Goal: Task Accomplishment & Management: Complete application form

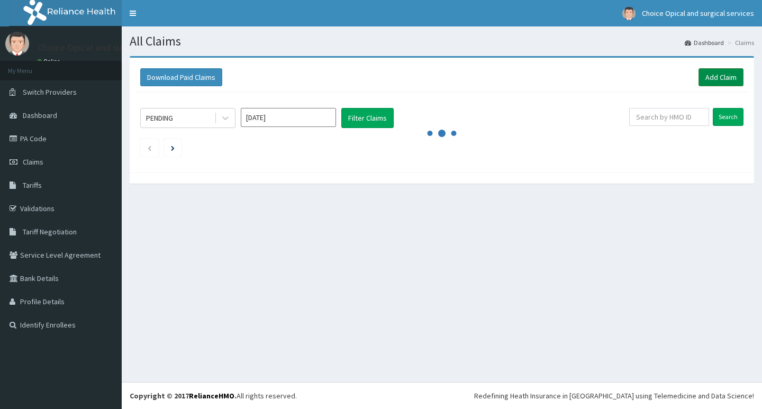
click at [728, 72] on link "Add Claim" at bounding box center [720, 77] width 45 height 18
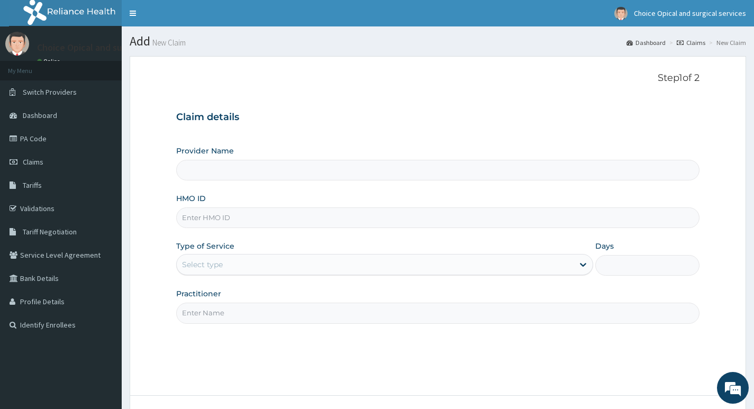
click at [215, 171] on input "Provider Name" at bounding box center [437, 170] width 523 height 21
click at [216, 219] on input "HMO ID" at bounding box center [437, 217] width 523 height 21
paste input "ZTE/10058/B"
type input "ZTE/10058/B"
click at [200, 269] on div "Select type" at bounding box center [202, 264] width 41 height 11
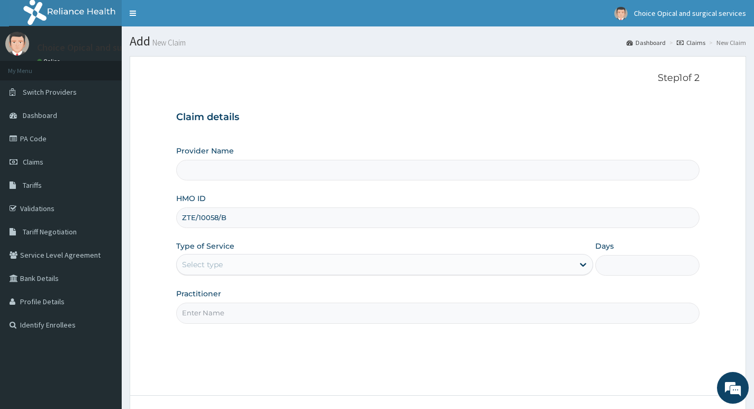
click at [161, 60] on form "Step 1 of 2 Claim details Provider Name HMO ID ZTE/10058/B Type of Service Sele…" at bounding box center [438, 255] width 616 height 399
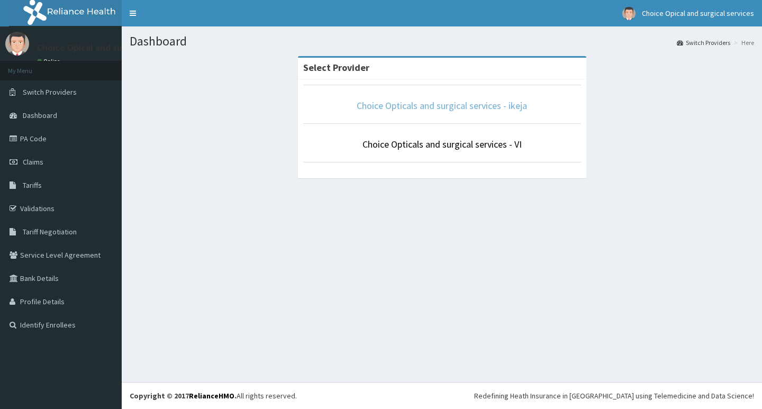
click at [422, 104] on link "Choice Opticals and surgical services - ikeja" at bounding box center [441, 105] width 170 height 12
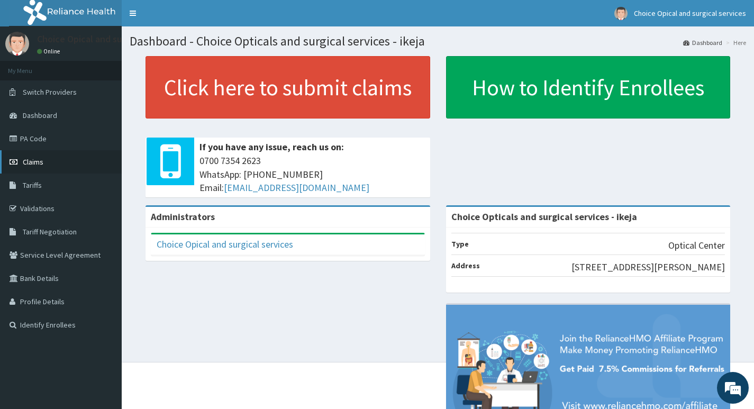
click at [28, 160] on span "Claims" at bounding box center [33, 162] width 21 height 10
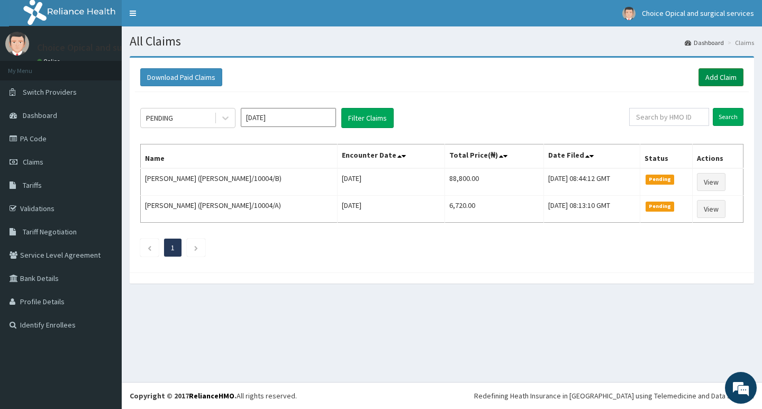
click at [722, 78] on link "Add Claim" at bounding box center [720, 77] width 45 height 18
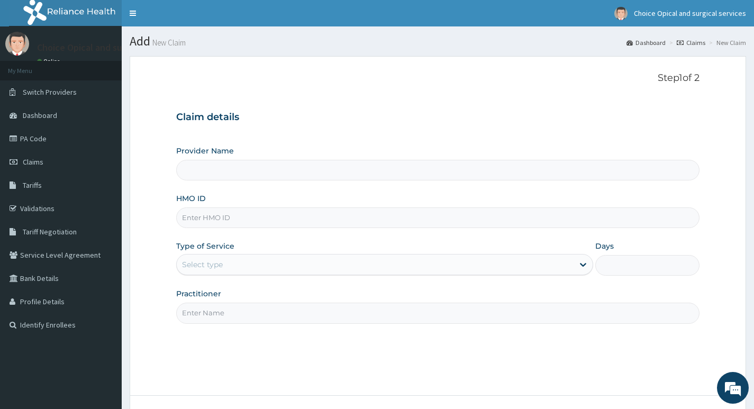
type input "Choice Opticals and surgical services - ikeja"
click at [283, 220] on input "HMO ID" at bounding box center [437, 217] width 523 height 21
paste input "ZTE/10058/B"
type input "ZTE/10058/B"
click at [225, 272] on div "Select type" at bounding box center [375, 264] width 397 height 17
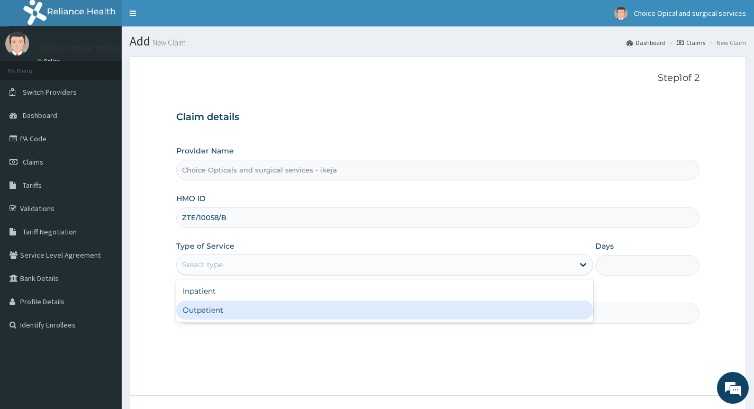
click at [221, 315] on div "Outpatient" at bounding box center [384, 309] width 417 height 19
type input "1"
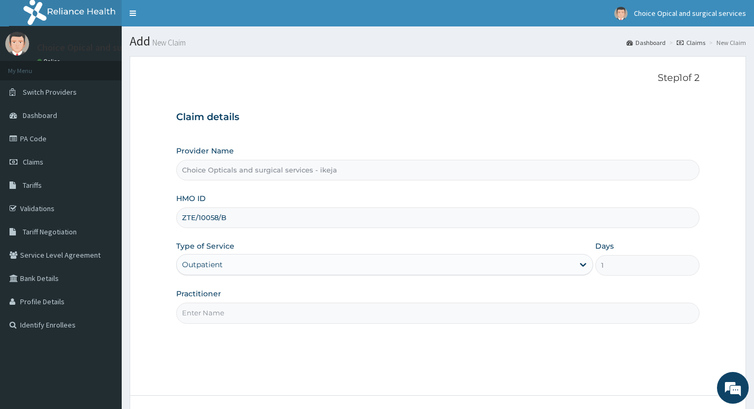
click at [330, 316] on input "Practitioner" at bounding box center [437, 312] width 523 height 21
type input "DR JANE"
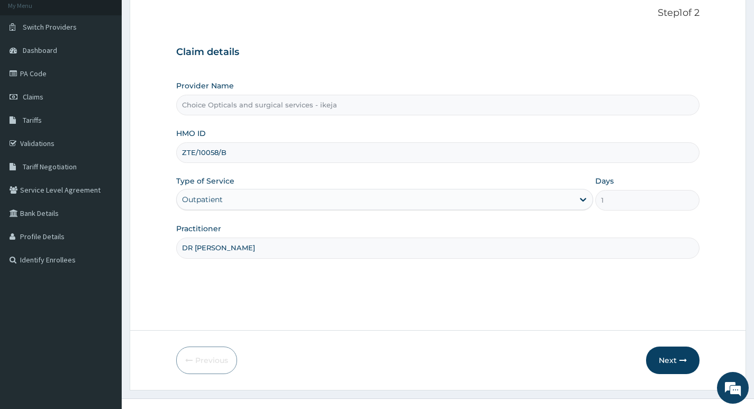
scroll to position [81, 0]
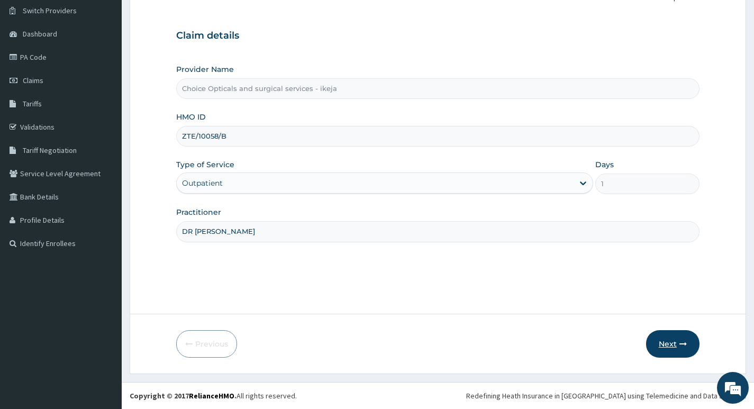
click at [680, 341] on icon "button" at bounding box center [682, 343] width 7 height 7
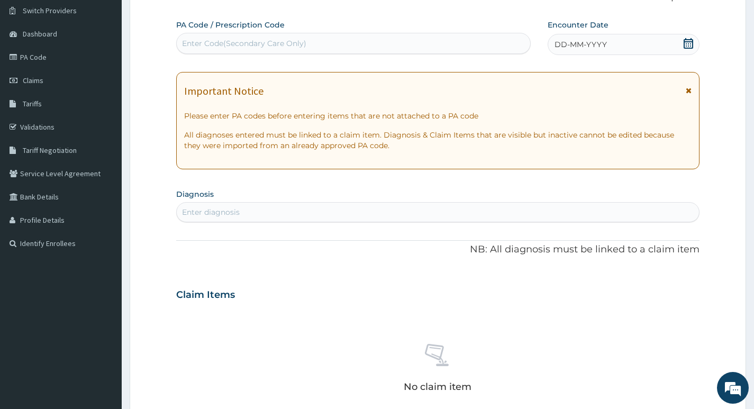
click at [313, 42] on div "Enter Code(Secondary Care Only)" at bounding box center [353, 43] width 353 height 17
type input "PA/796B15"
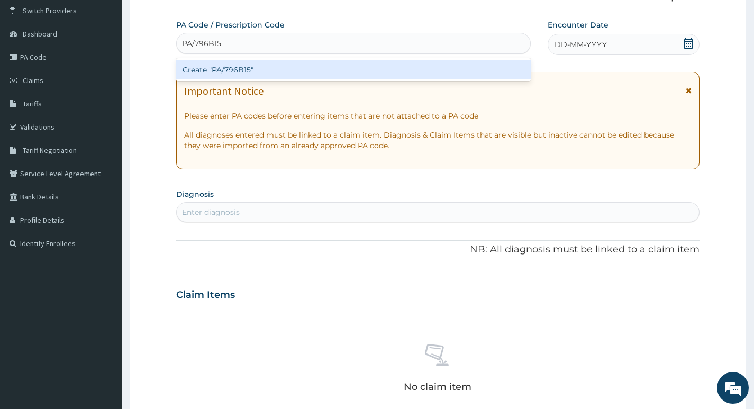
click at [231, 70] on div "Create "PA/796B15"" at bounding box center [353, 69] width 354 height 19
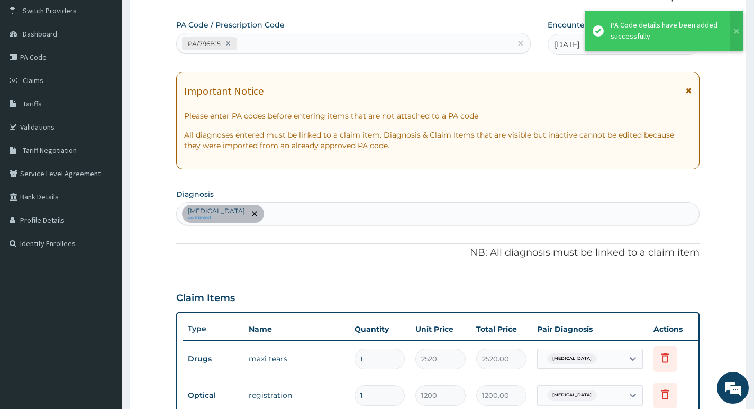
scroll to position [418, 0]
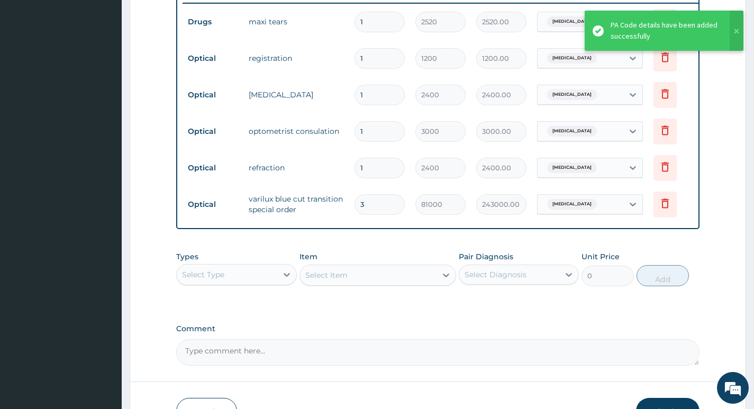
type input "31"
type input "2511000.00"
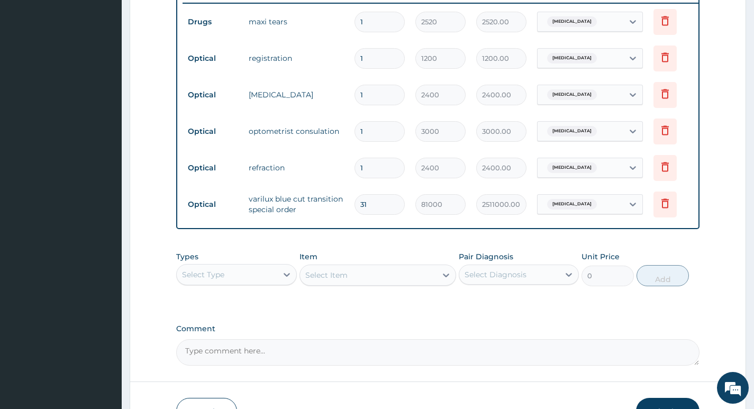
type input "3"
type input "243000.00"
type input "0.00"
type input "1"
type input "81000.00"
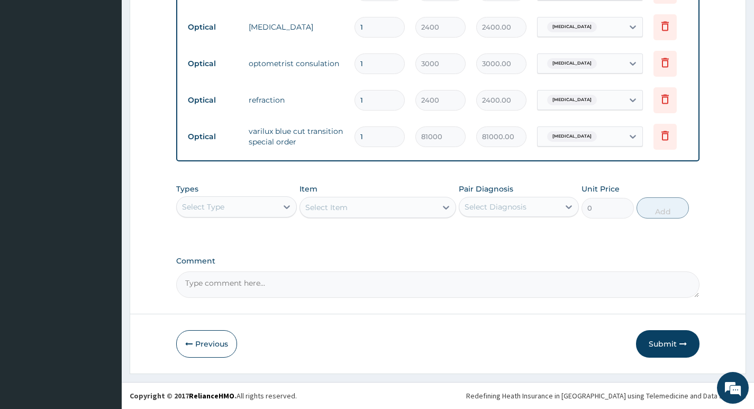
scroll to position [494, 0]
type input "1"
click at [324, 283] on textarea "Comment" at bounding box center [437, 284] width 523 height 26
click at [205, 279] on textarea "LENA APPROVED AT 30,000" at bounding box center [437, 284] width 523 height 26
type textarea "LENS APPROVED AT 30,000"
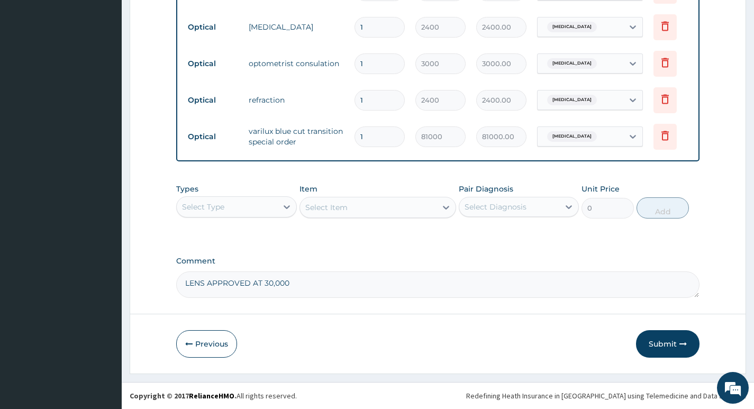
click at [299, 130] on td "varilux blue cut transition special order" at bounding box center [296, 137] width 106 height 32
click at [667, 342] on button "Submit" at bounding box center [667, 343] width 63 height 27
